Goal: Book appointment/travel/reservation

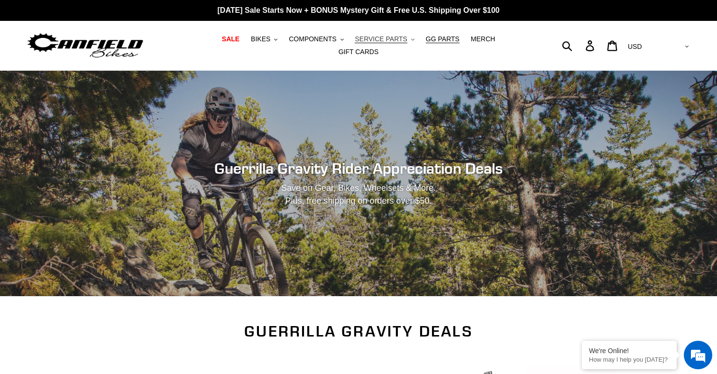
click at [379, 43] on span "SERVICE PARTS" at bounding box center [381, 39] width 52 height 8
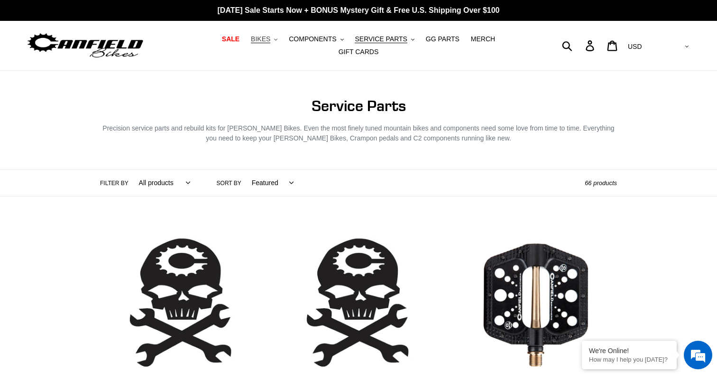
click at [249, 44] on button "BIKES .cls-1{fill:#231f20}" at bounding box center [264, 39] width 36 height 13
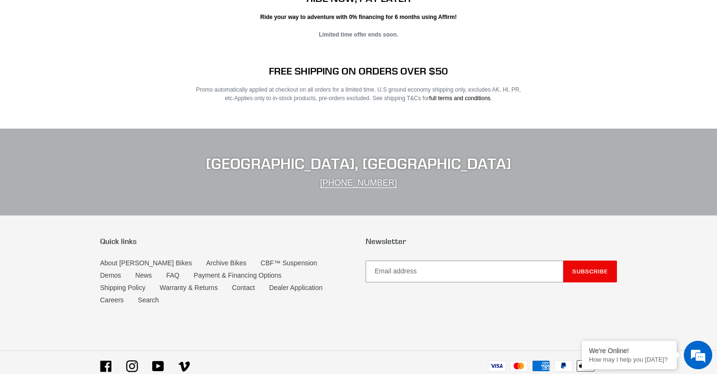
scroll to position [1621, 0]
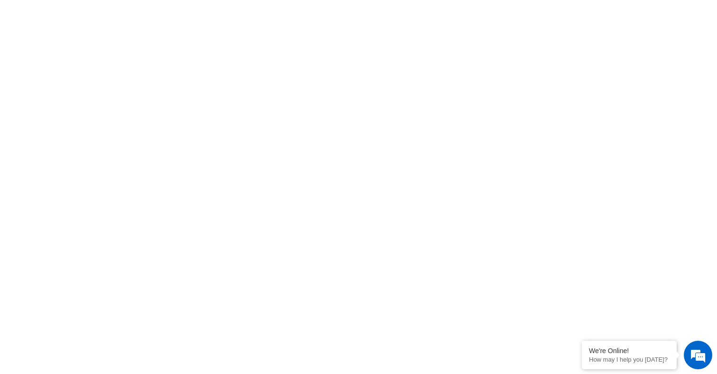
scroll to position [191, 0]
